Goal: Information Seeking & Learning: Understand process/instructions

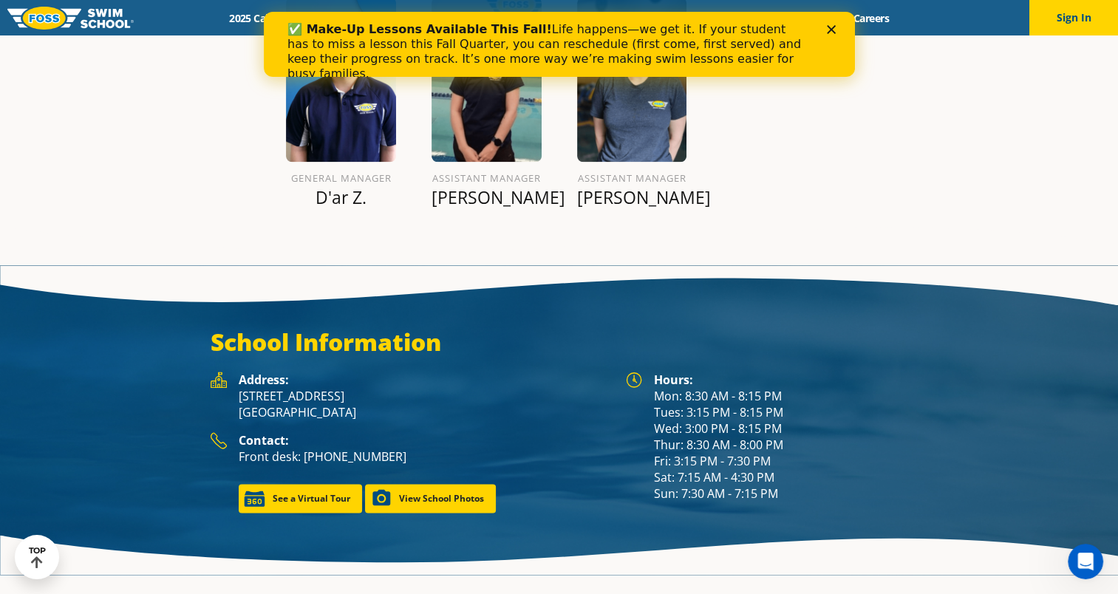
scroll to position [1891, 0]
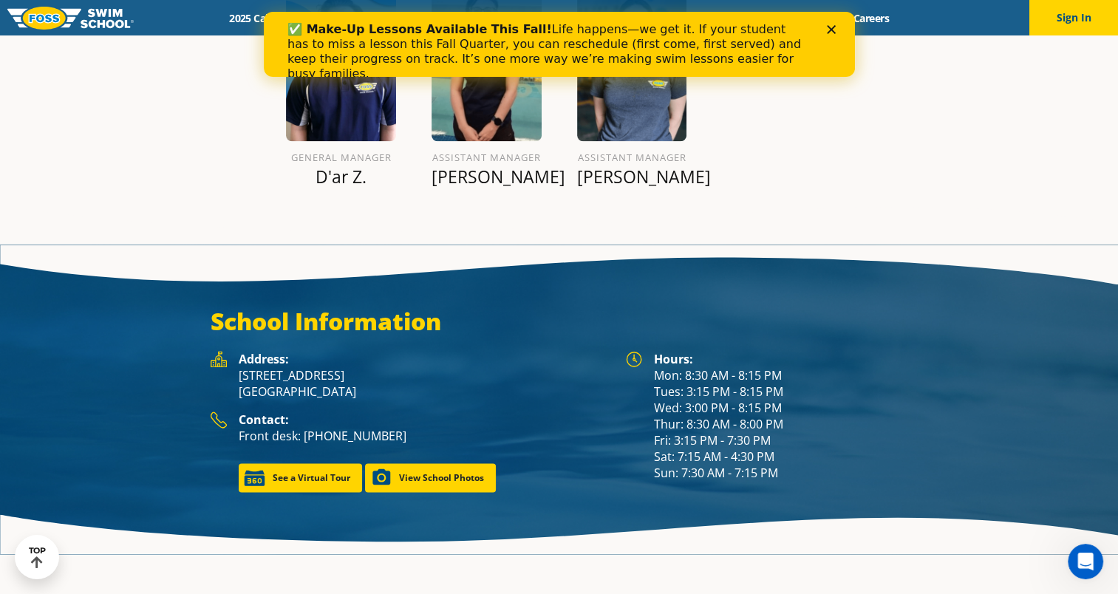
click at [832, 27] on polygon "Close" at bounding box center [830, 29] width 9 height 9
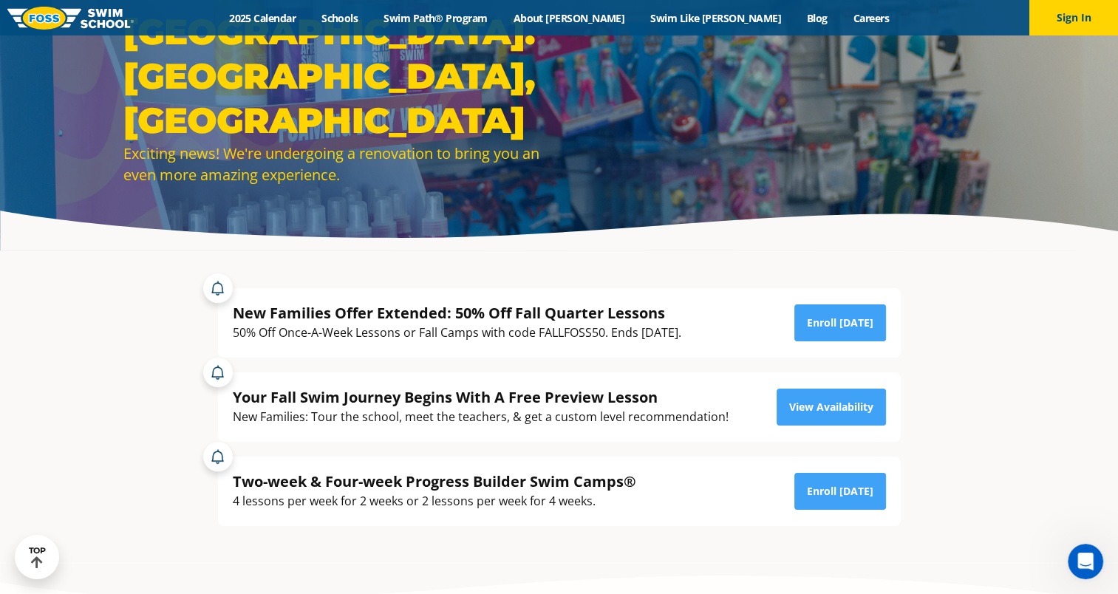
scroll to position [148, 0]
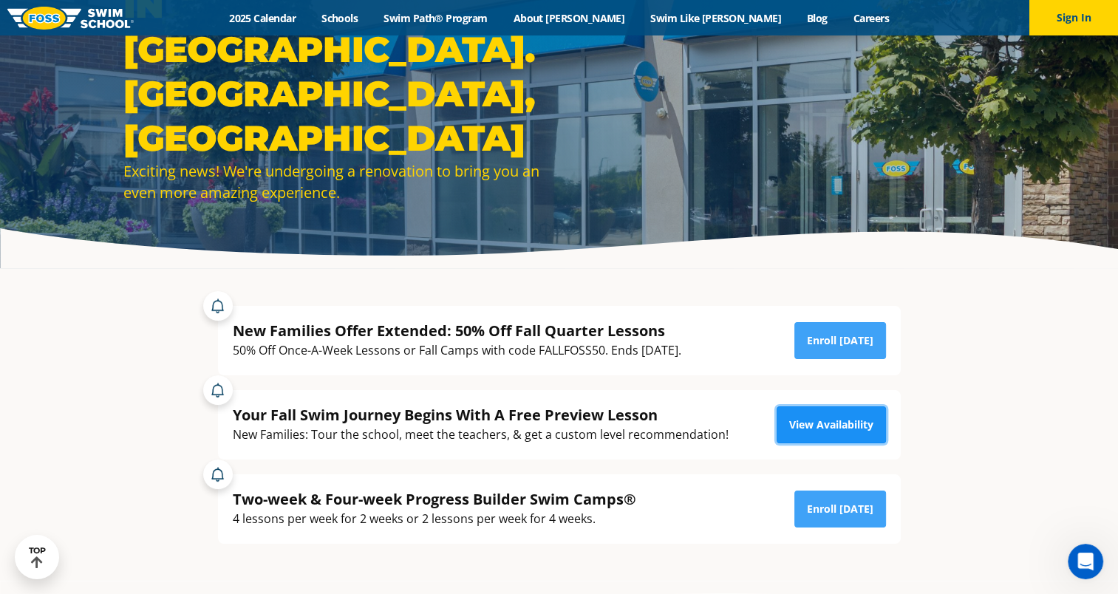
click at [847, 431] on link "View Availability" at bounding box center [830, 424] width 109 height 37
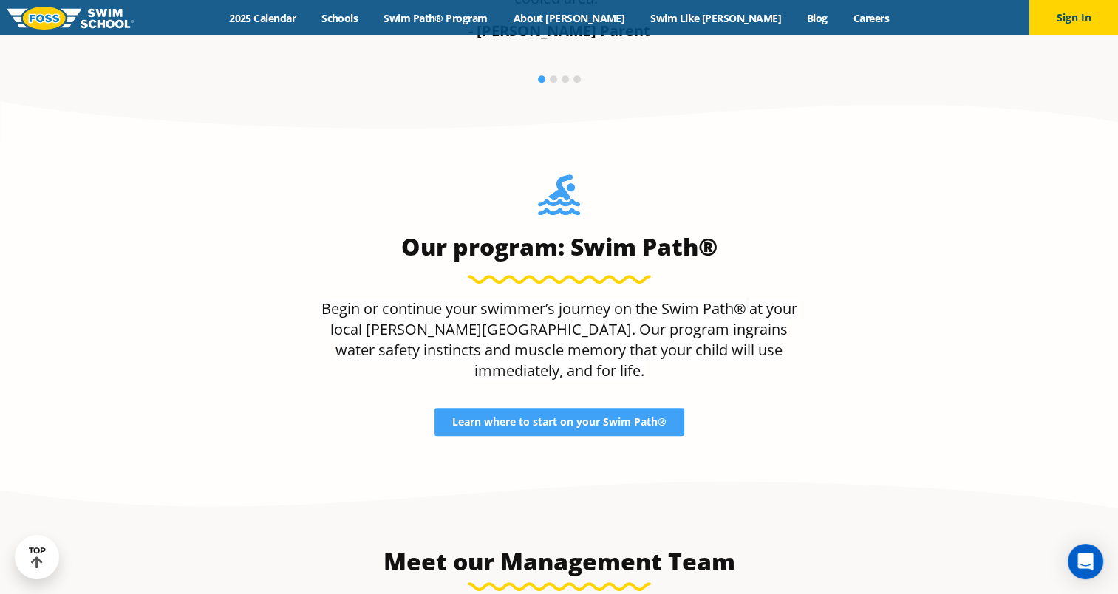
scroll to position [1356, 0]
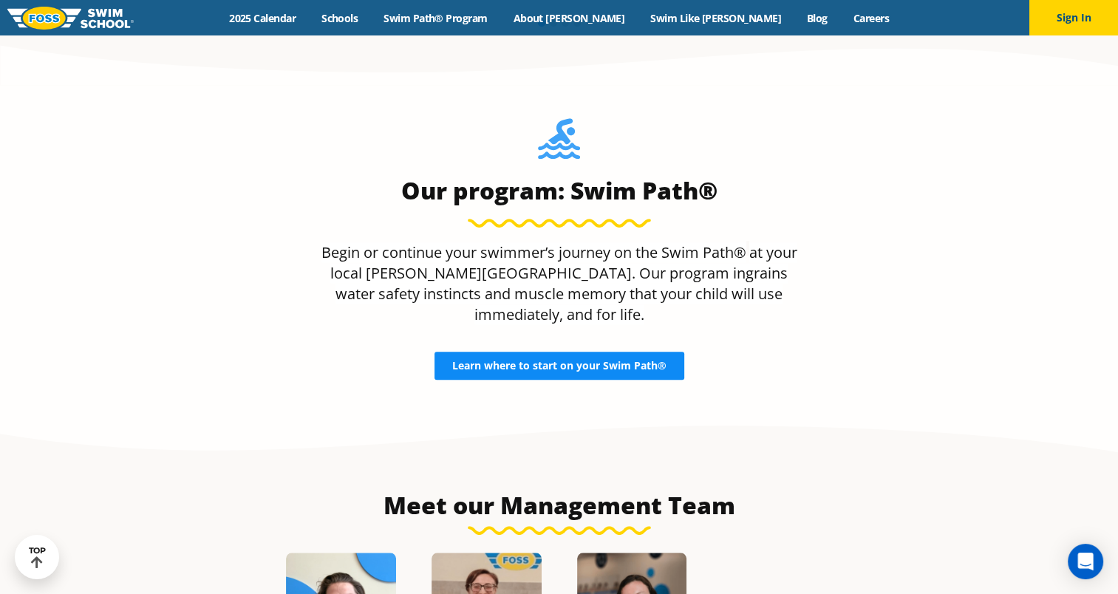
click at [615, 361] on span "Learn where to start on your Swim Path®" at bounding box center [559, 366] width 214 height 10
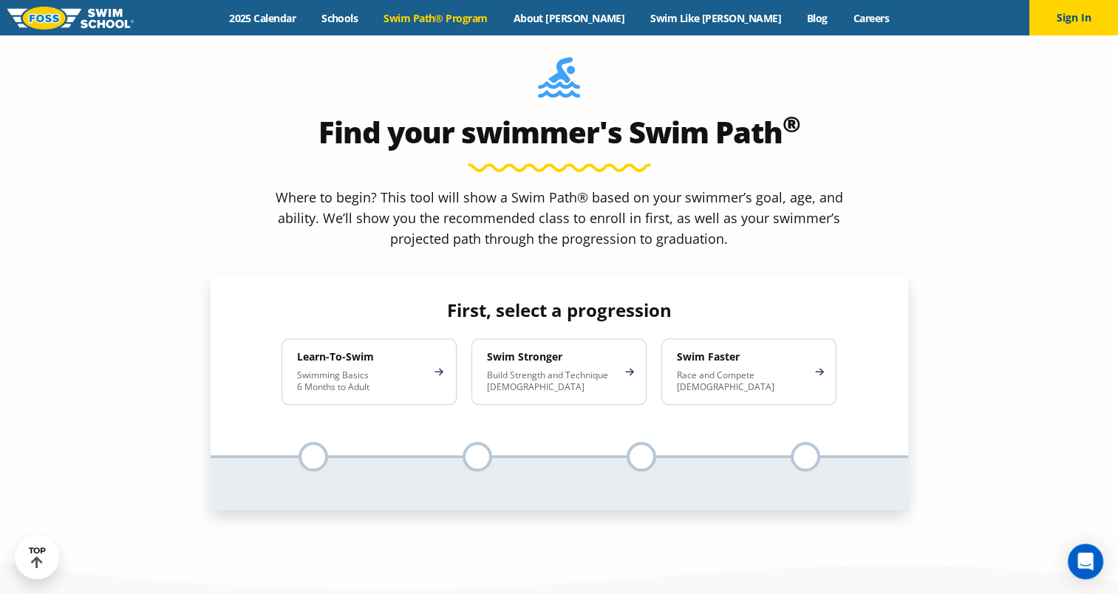
scroll to position [1389, 0]
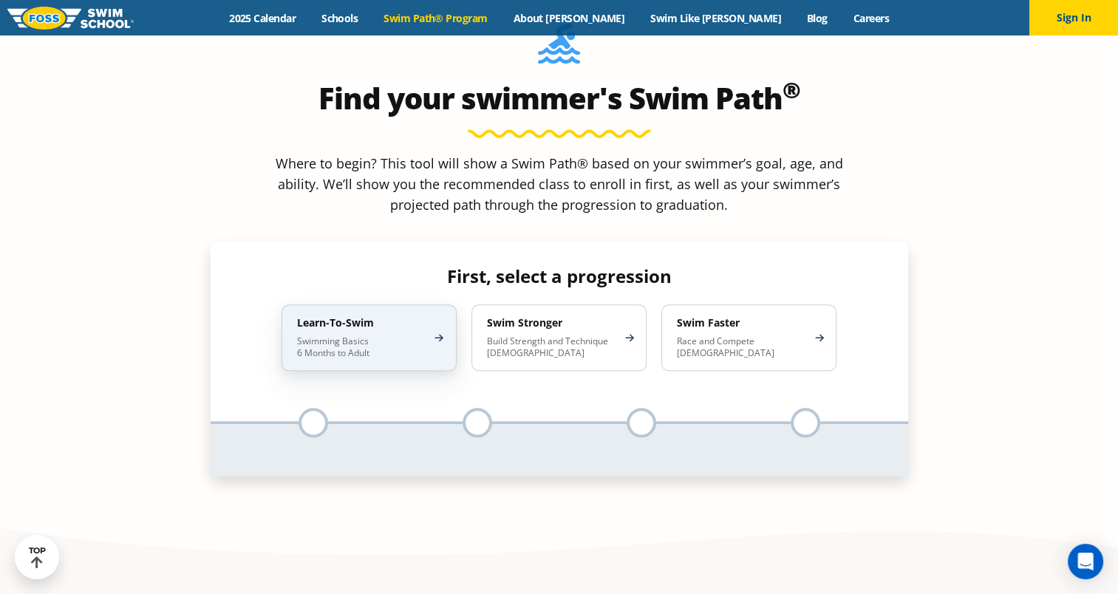
click at [361, 304] on div "Learn-To-Swim Swimming Basics 6 Months to Adult" at bounding box center [368, 337] width 175 height 66
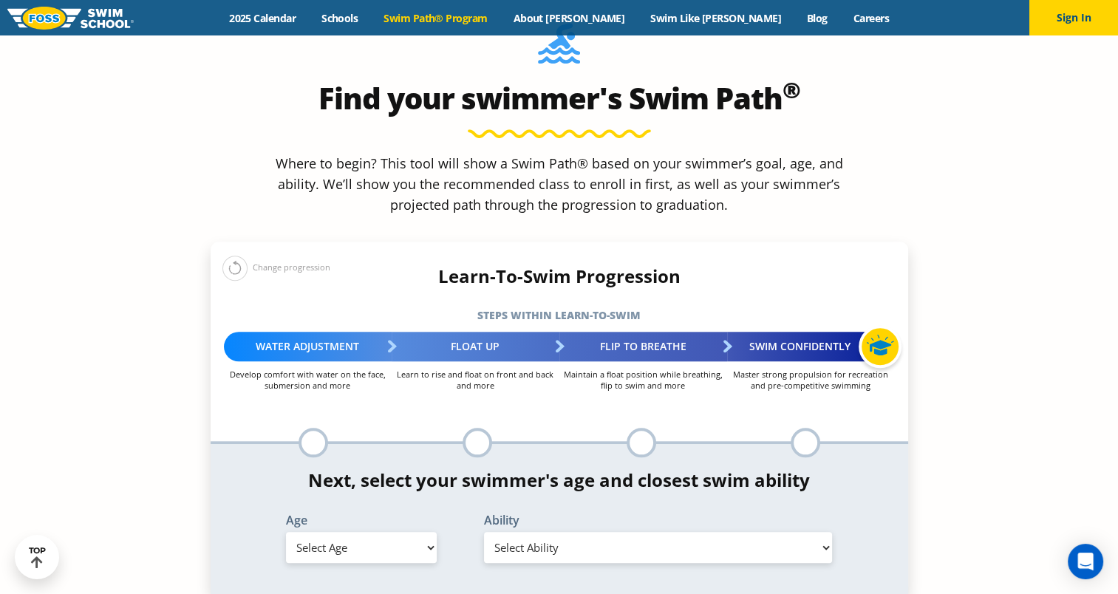
click at [394, 532] on select "Select Age [DEMOGRAPHIC_DATA] months - 1 year 1 year 2 years 3 years 4 years 5 …" at bounding box center [361, 547] width 151 height 31
select select "1-year"
click at [286, 532] on select "Select Age [DEMOGRAPHIC_DATA] months - 1 year 1 year 2 years 3 years 4 years 5 …" at bounding box center [361, 547] width 151 height 31
click at [578, 532] on select "Select Ability First in-water experience Comfortable with water poured over the…" at bounding box center [658, 547] width 349 height 31
select select "1-year-comfortable-with-water-poured-over-their-head-but-not-eyes-and-ears"
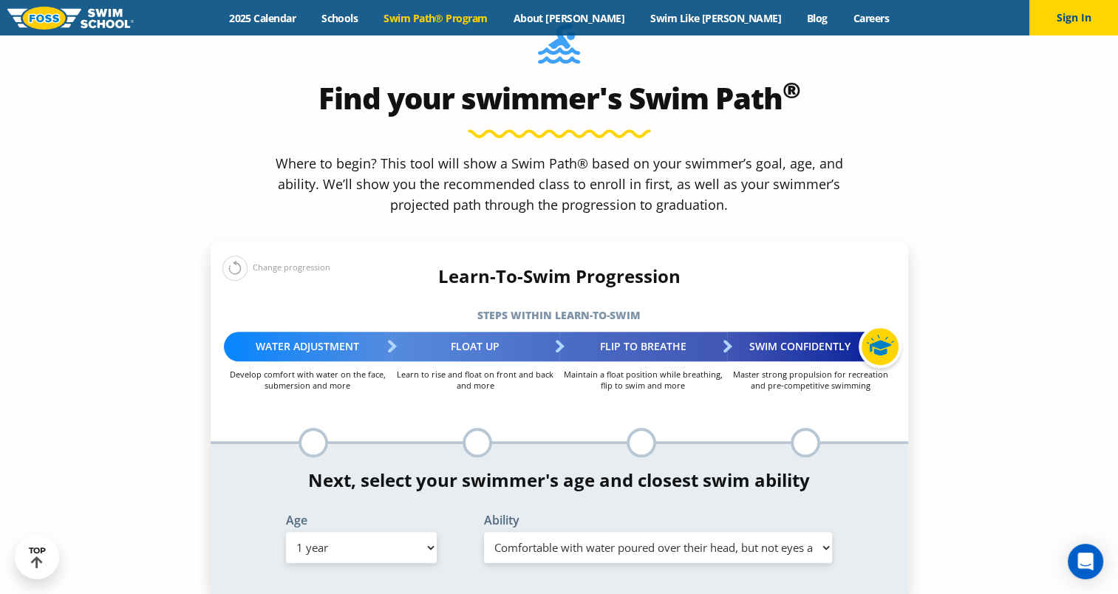
click at [484, 532] on select "Select Ability First in-water experience Comfortable with water poured over the…" at bounding box center [658, 547] width 349 height 31
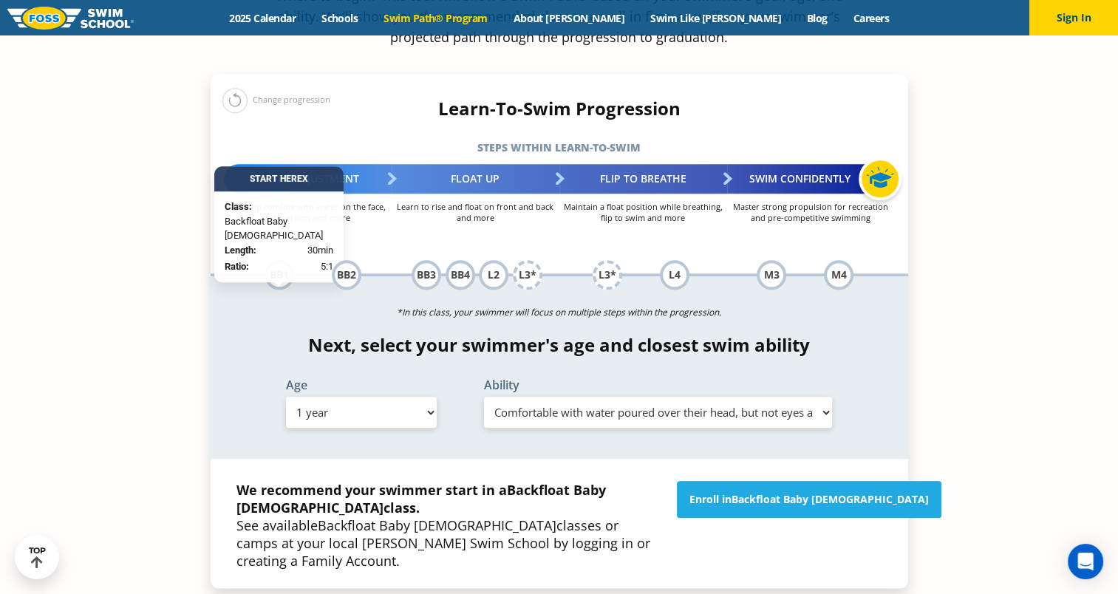
scroll to position [1529, 0]
